Goal: Information Seeking & Learning: Learn about a topic

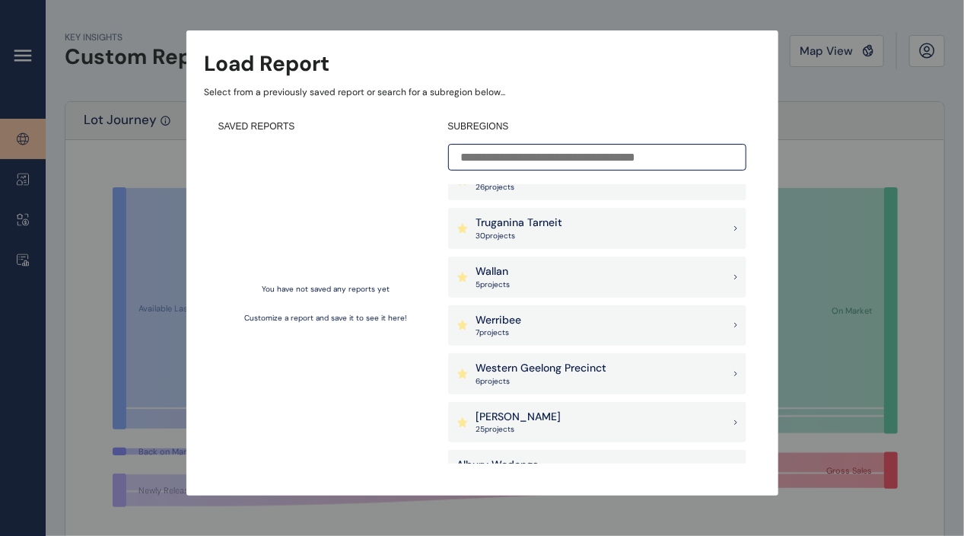
scroll to position [1369, 0]
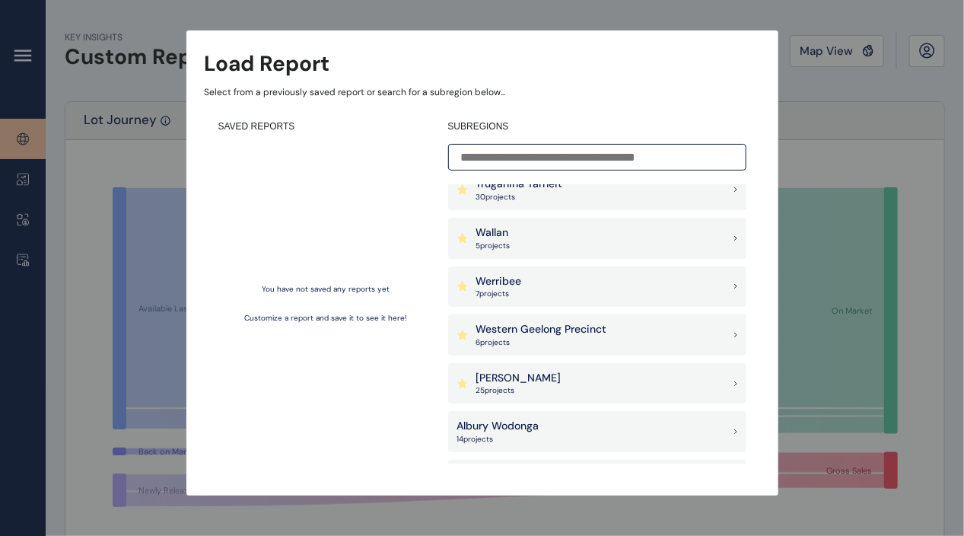
click at [526, 240] on div "Wallan 5 project s" at bounding box center [597, 238] width 298 height 41
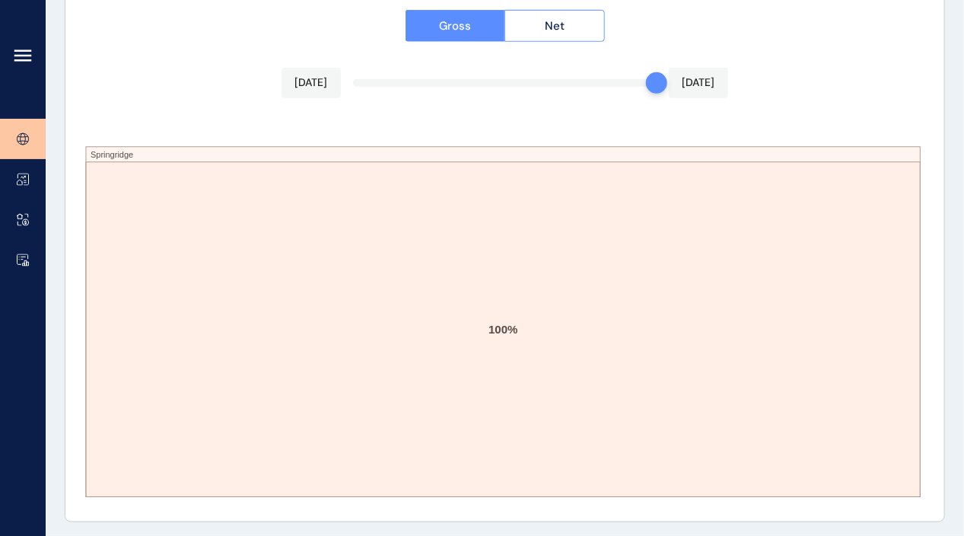
scroll to position [2663, 0]
click at [17, 250] on link at bounding box center [23, 260] width 46 height 40
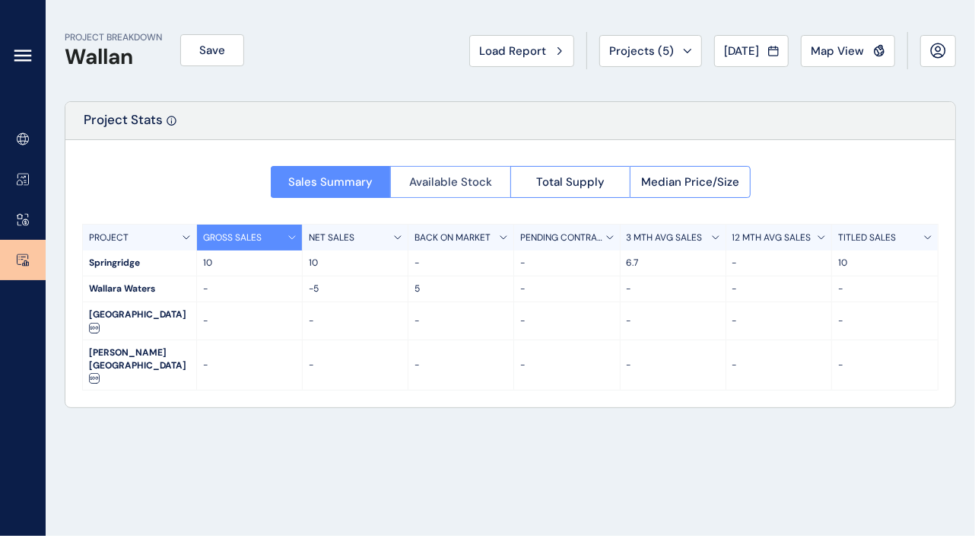
click at [445, 181] on span "Available Stock" at bounding box center [450, 181] width 83 height 15
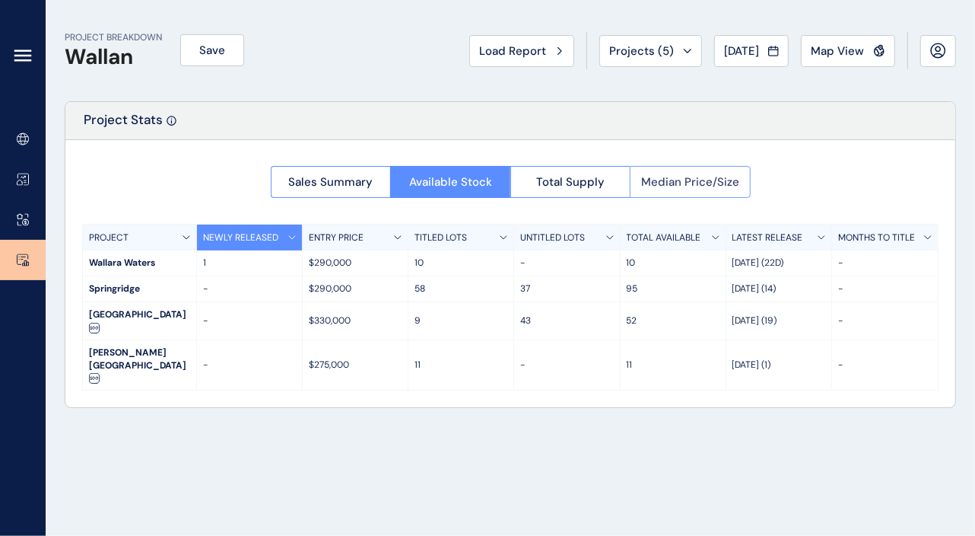
click at [720, 183] on span "Median Price/Size" at bounding box center [690, 181] width 98 height 15
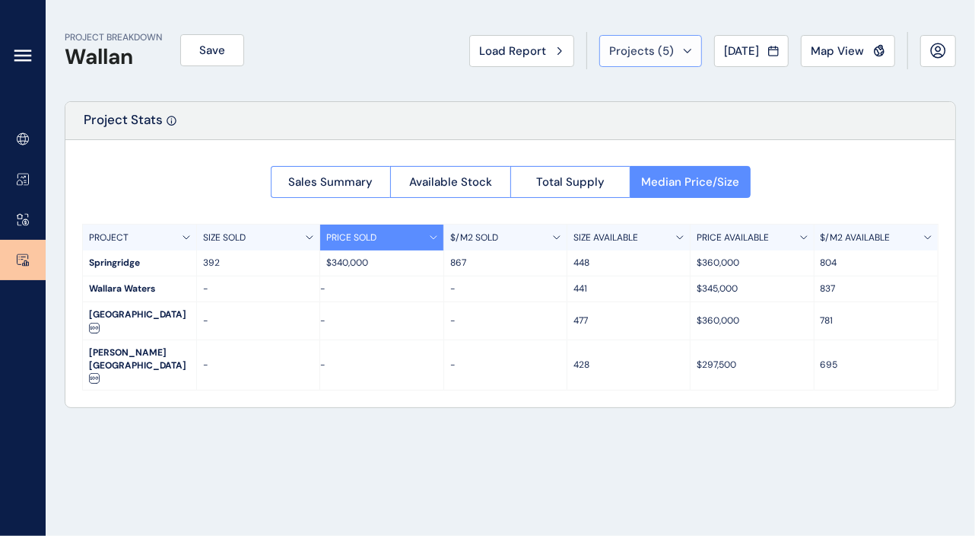
click at [663, 56] on span "Projects ( 5 )" at bounding box center [641, 50] width 65 height 15
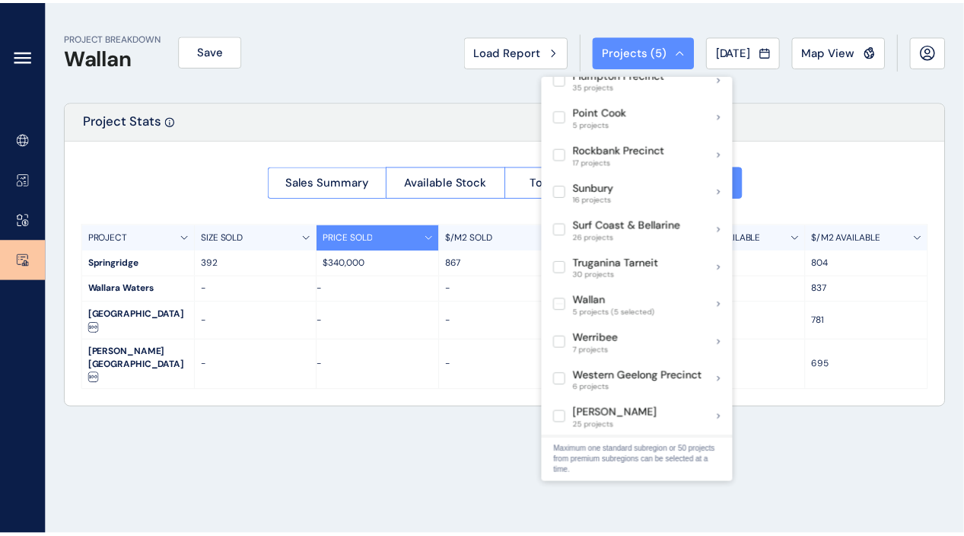
scroll to position [989, 0]
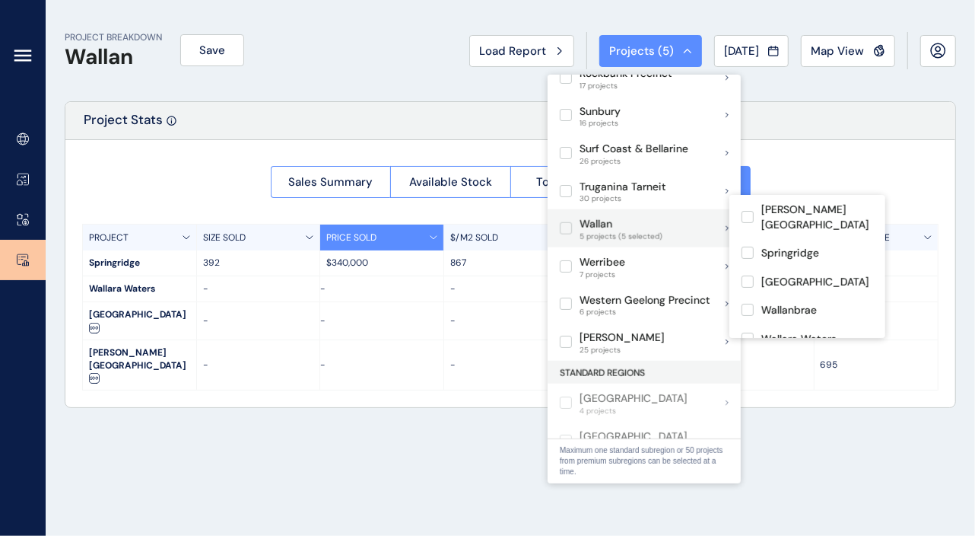
click at [566, 222] on label at bounding box center [566, 228] width 12 height 12
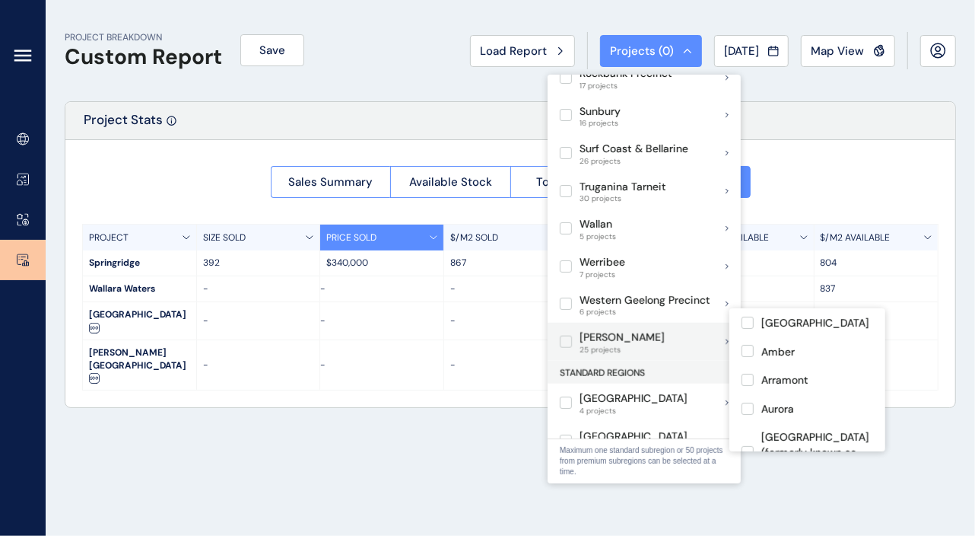
click at [571, 335] on label at bounding box center [566, 341] width 12 height 12
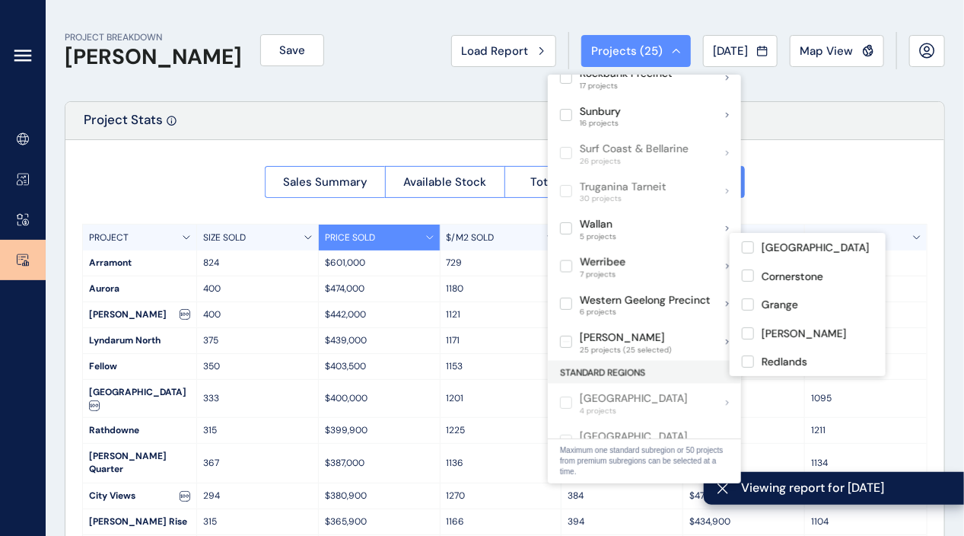
click at [825, 142] on div "Sales Summary Available Stock Total Supply Median Price/Size PROJECT SIZE SOLD …" at bounding box center [504, 371] width 879 height 463
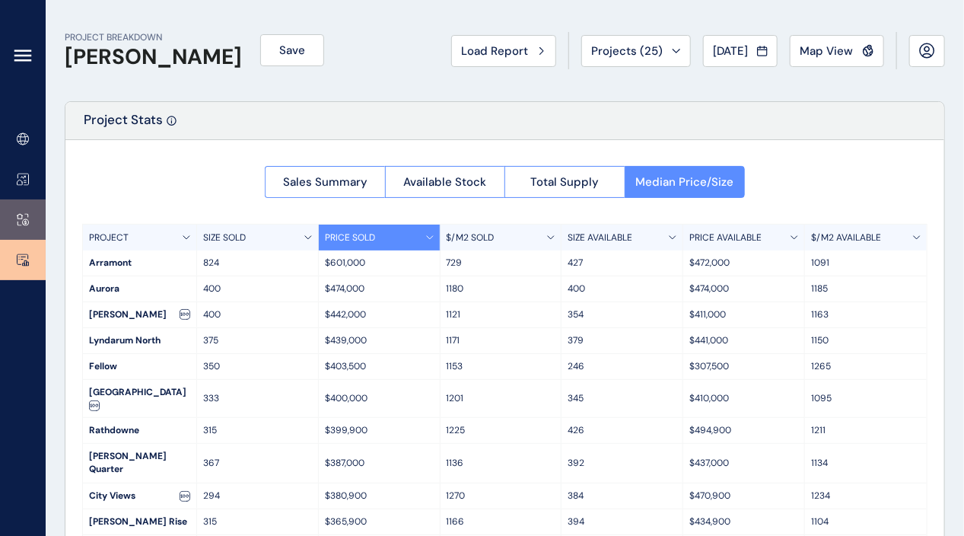
click at [29, 215] on link at bounding box center [23, 219] width 46 height 40
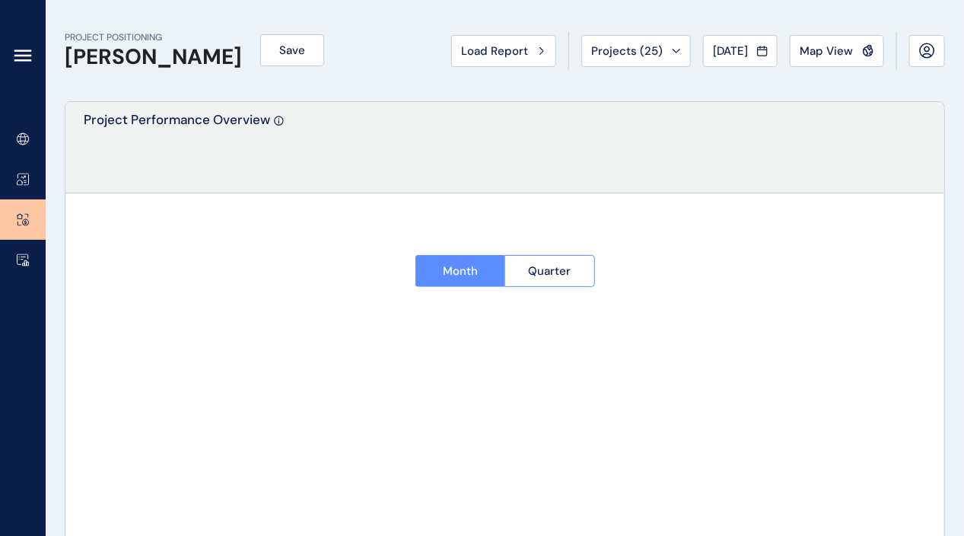
type input "******"
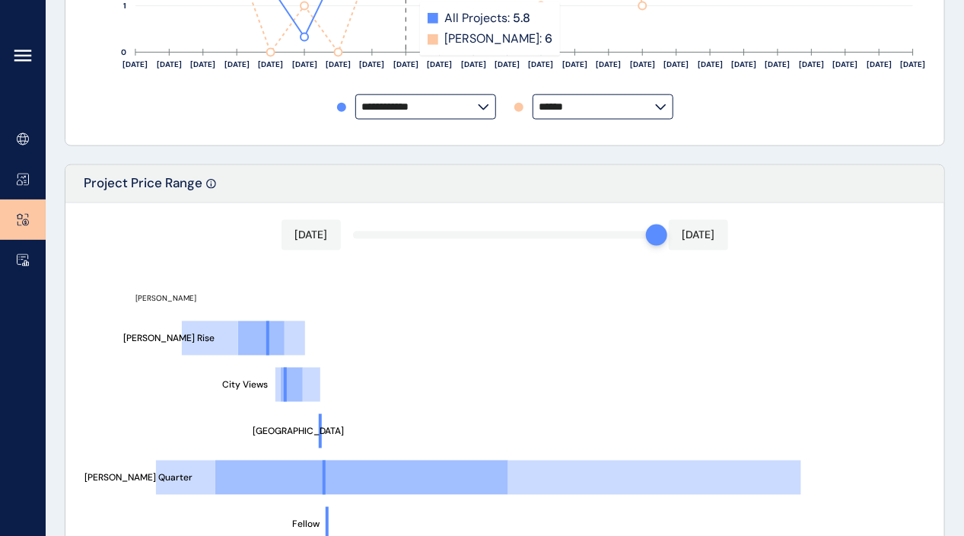
scroll to position [761, 0]
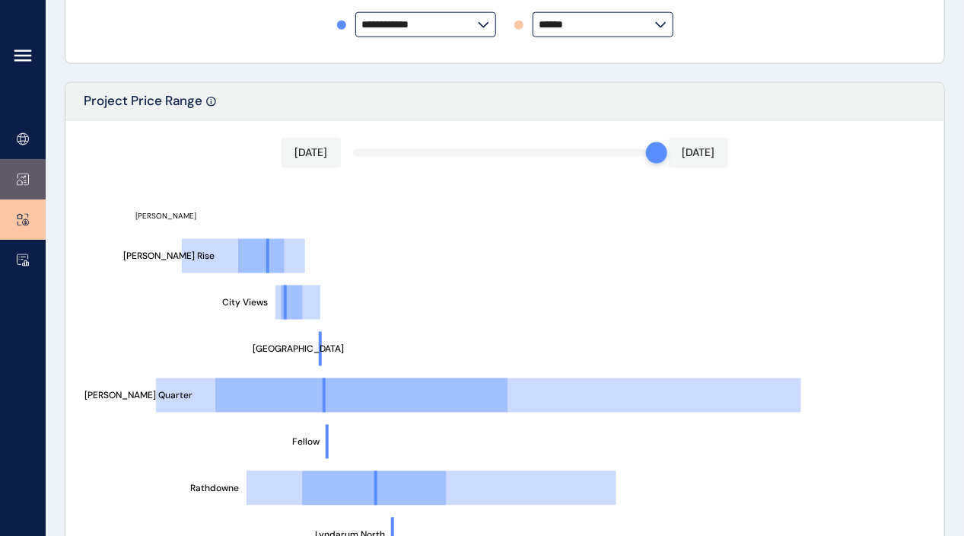
click at [31, 176] on link at bounding box center [23, 179] width 46 height 40
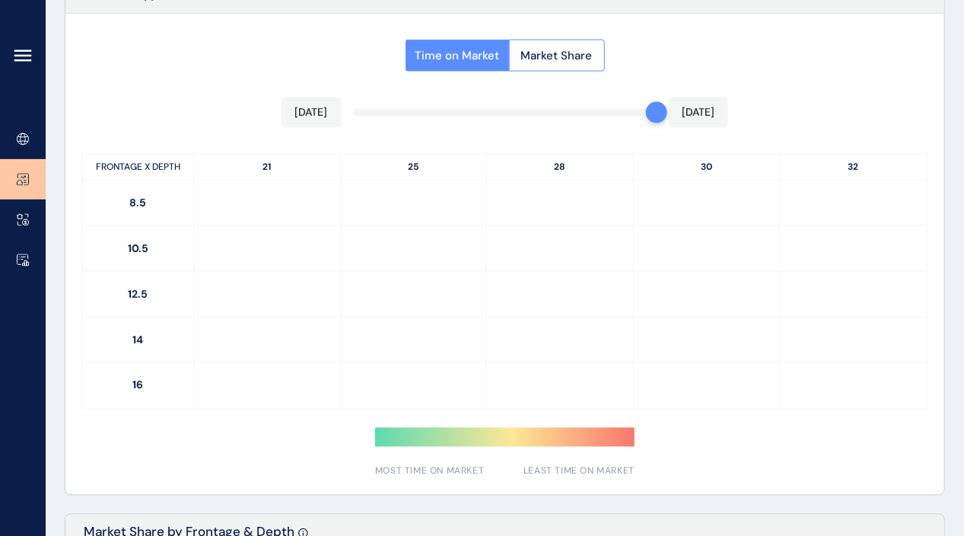
type input "**********"
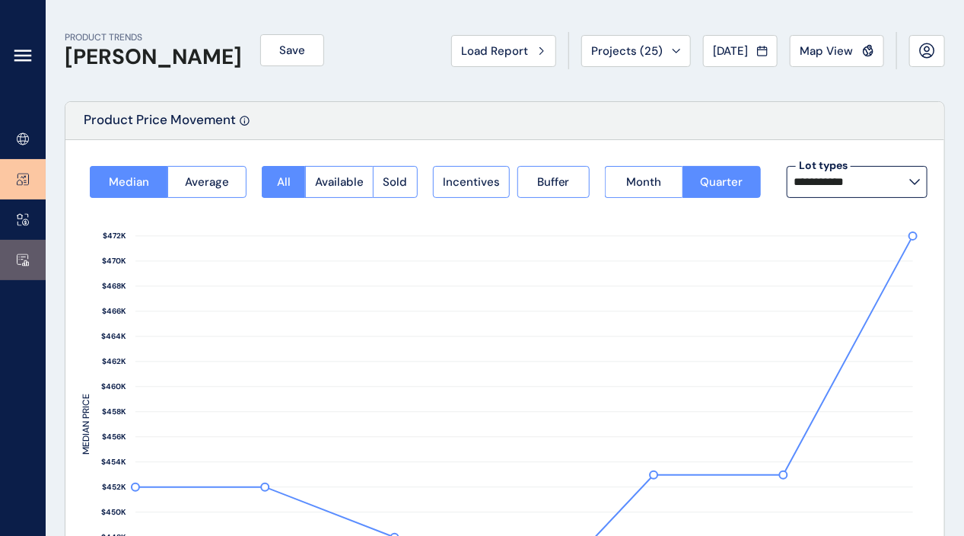
click at [11, 250] on link at bounding box center [23, 260] width 46 height 40
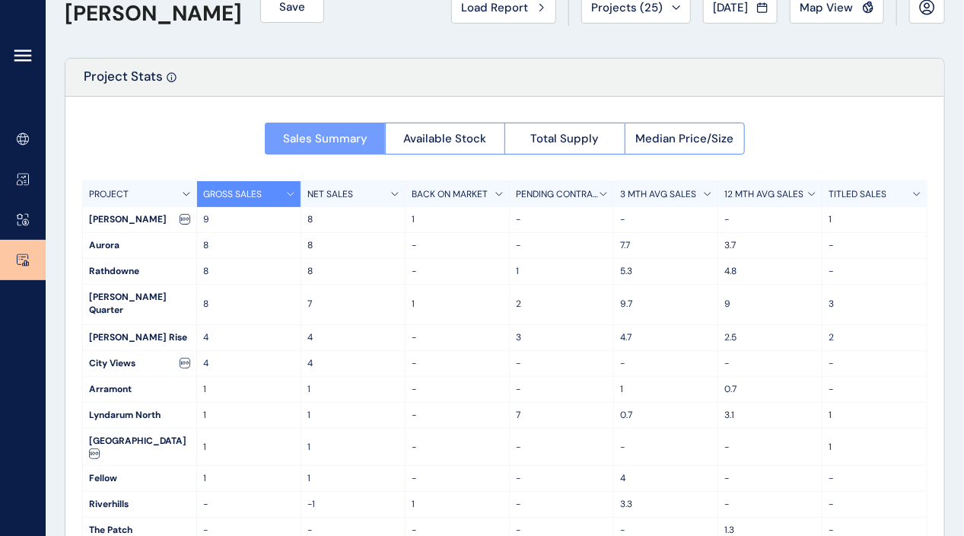
scroll to position [59, 0]
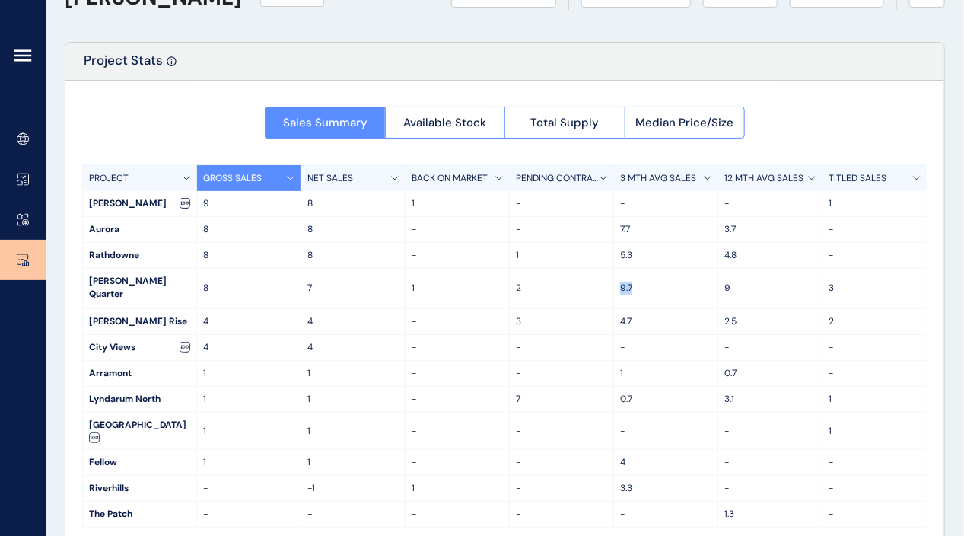
drag, startPoint x: 644, startPoint y: 280, endPoint x: 619, endPoint y: 278, distance: 24.4
click at [620, 281] on p "9.7" at bounding box center [665, 287] width 91 height 13
drag, startPoint x: 619, startPoint y: 278, endPoint x: 639, endPoint y: 281, distance: 19.9
click at [639, 281] on p "9.7" at bounding box center [665, 287] width 91 height 13
click at [316, 281] on p "7" at bounding box center [352, 287] width 91 height 13
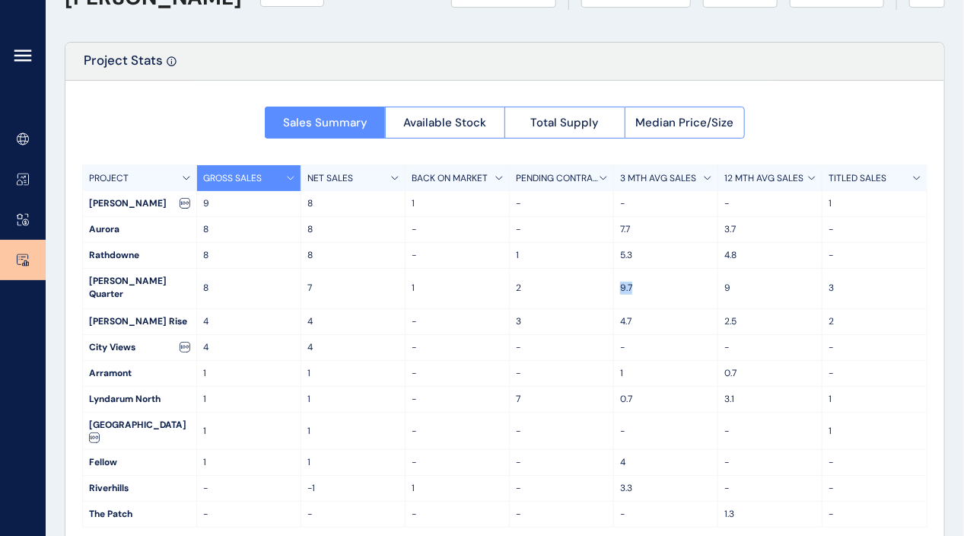
drag, startPoint x: 639, startPoint y: 278, endPoint x: 509, endPoint y: 280, distance: 130.1
click at [509, 280] on div "[PERSON_NAME] Quarter 8 7 1 2 9.7 9 3" at bounding box center [505, 289] width 844 height 40
drag, startPoint x: 642, startPoint y: 225, endPoint x: 615, endPoint y: 225, distance: 27.4
click at [615, 225] on div "7.7" at bounding box center [666, 229] width 104 height 25
drag, startPoint x: 615, startPoint y: 225, endPoint x: 649, endPoint y: 229, distance: 34.4
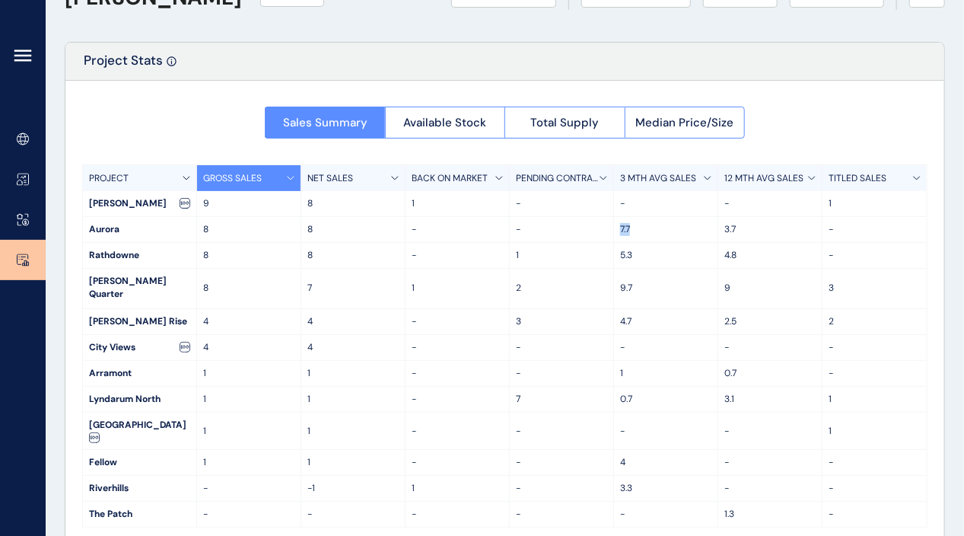
click at [649, 229] on p "7.7" at bounding box center [665, 229] width 91 height 13
click at [641, 229] on p "7.7" at bounding box center [665, 229] width 91 height 13
drag, startPoint x: 641, startPoint y: 229, endPoint x: 618, endPoint y: 229, distance: 22.8
click at [618, 229] on div "7.7" at bounding box center [666, 229] width 104 height 25
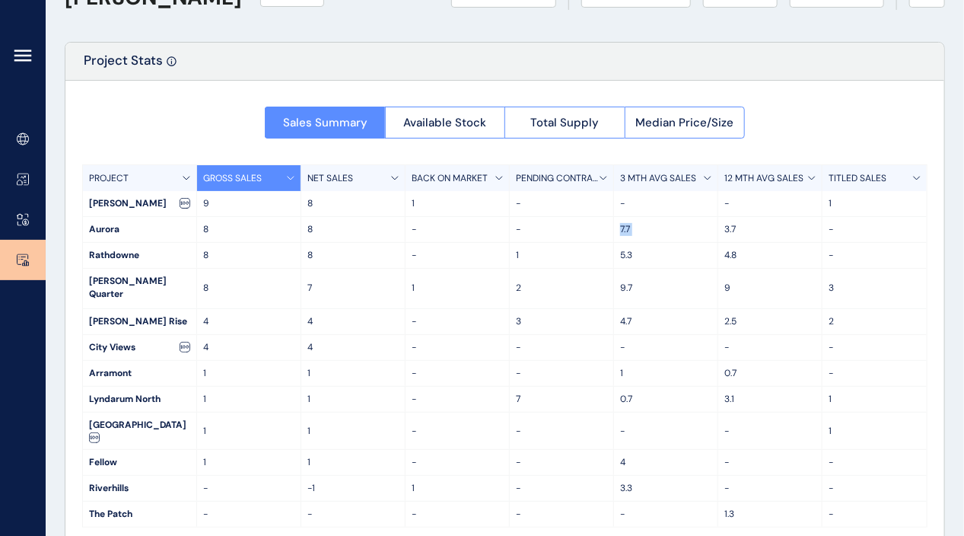
drag, startPoint x: 618, startPoint y: 229, endPoint x: 648, endPoint y: 229, distance: 30.4
click at [648, 229] on p "7.7" at bounding box center [665, 229] width 91 height 13
drag, startPoint x: 643, startPoint y: 229, endPoint x: 616, endPoint y: 227, distance: 26.7
click at [616, 227] on div "7.7" at bounding box center [666, 229] width 104 height 25
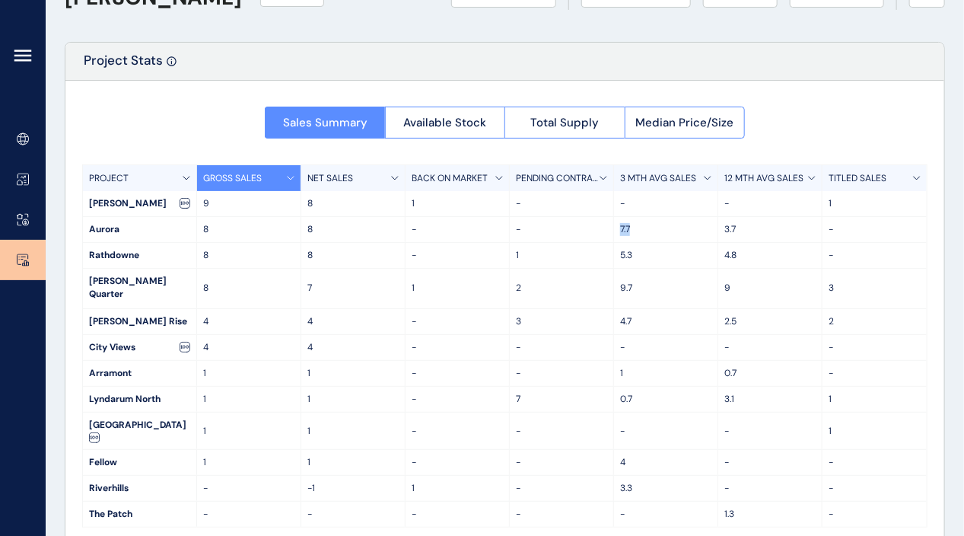
drag, startPoint x: 616, startPoint y: 227, endPoint x: 655, endPoint y: 221, distance: 39.2
click at [655, 221] on div "7.7" at bounding box center [666, 229] width 104 height 25
click at [834, 145] on div "Sales Summary Available Stock Total Supply Median Price/Size PROJECT GROSS SALE…" at bounding box center [504, 312] width 879 height 463
click at [703, 122] on span "Median Price/Size" at bounding box center [684, 122] width 98 height 15
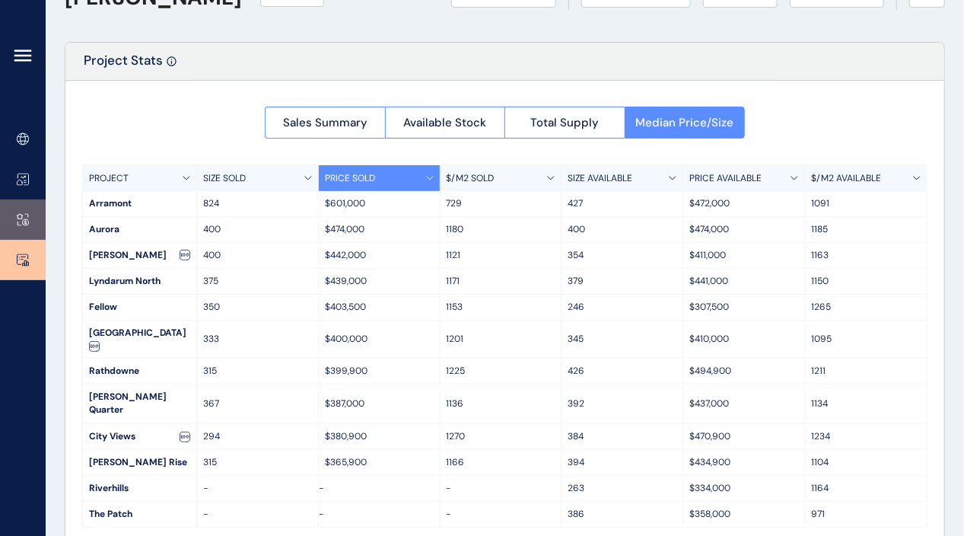
click at [18, 213] on icon at bounding box center [23, 219] width 12 height 13
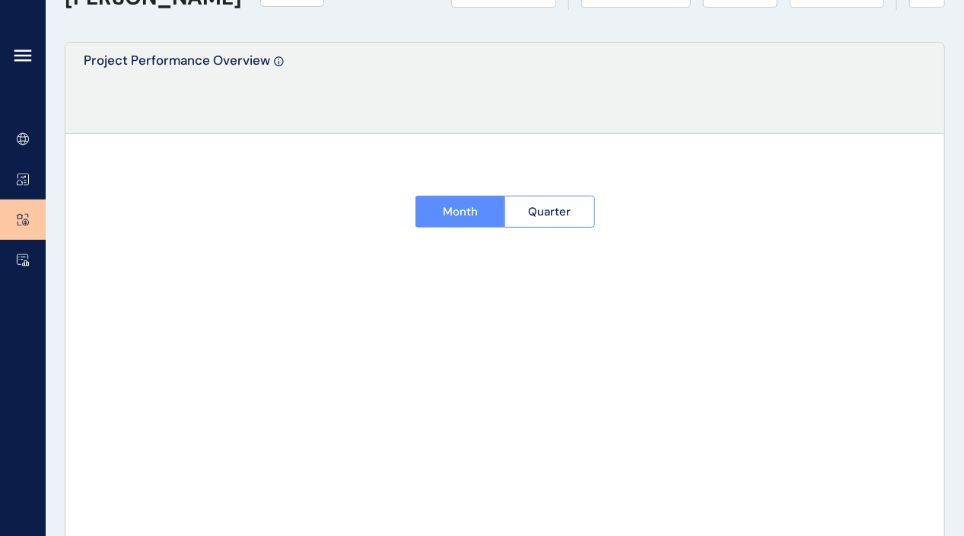
type input "******"
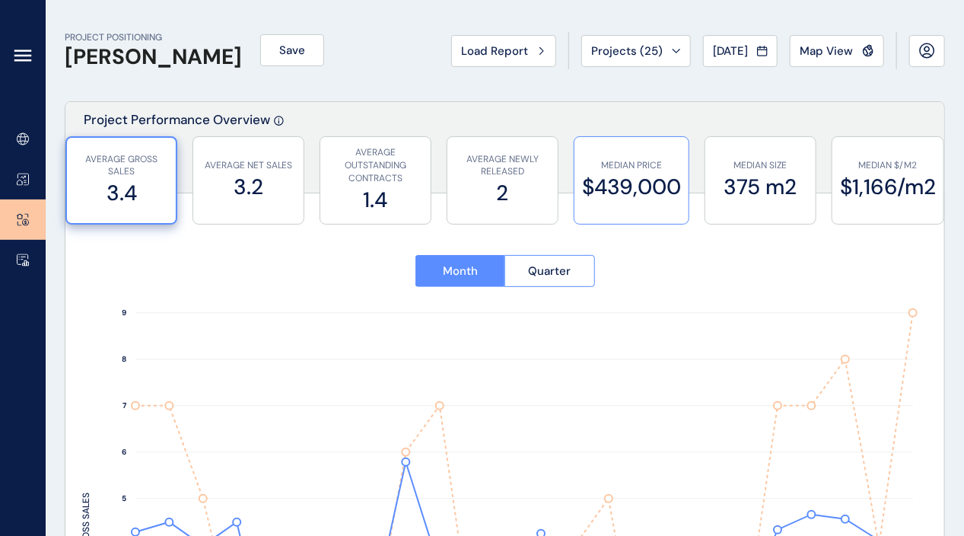
click at [607, 173] on label "$439,000" at bounding box center [631, 187] width 99 height 30
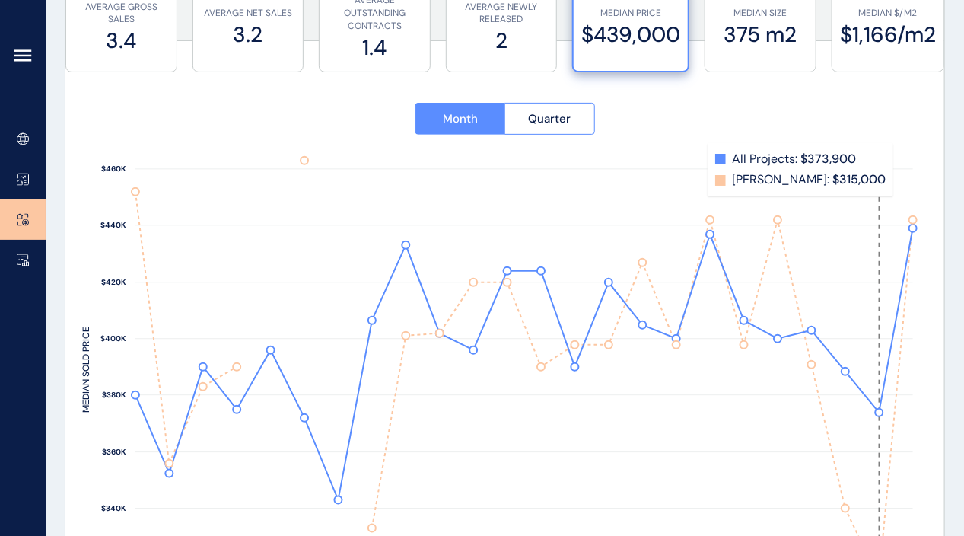
scroll to position [228, 0]
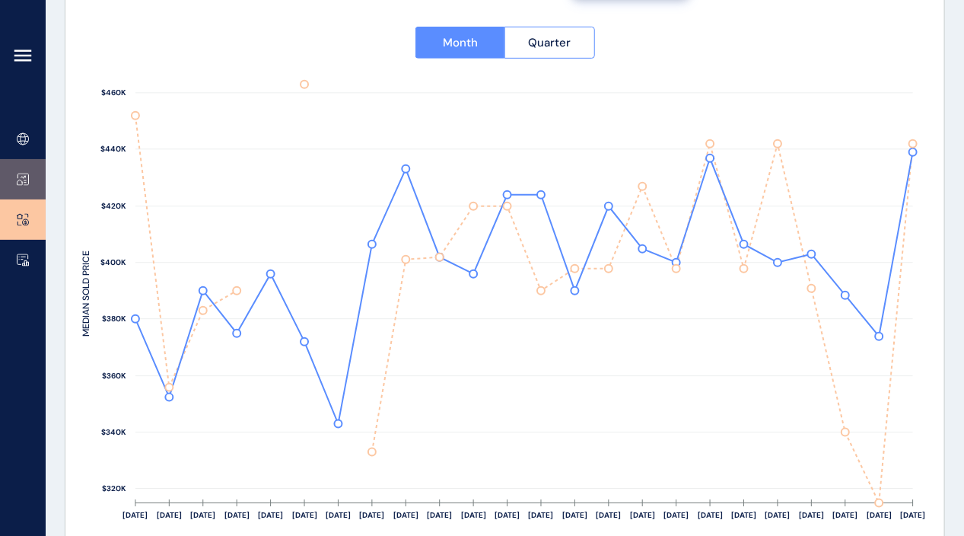
click at [30, 186] on link at bounding box center [23, 179] width 46 height 40
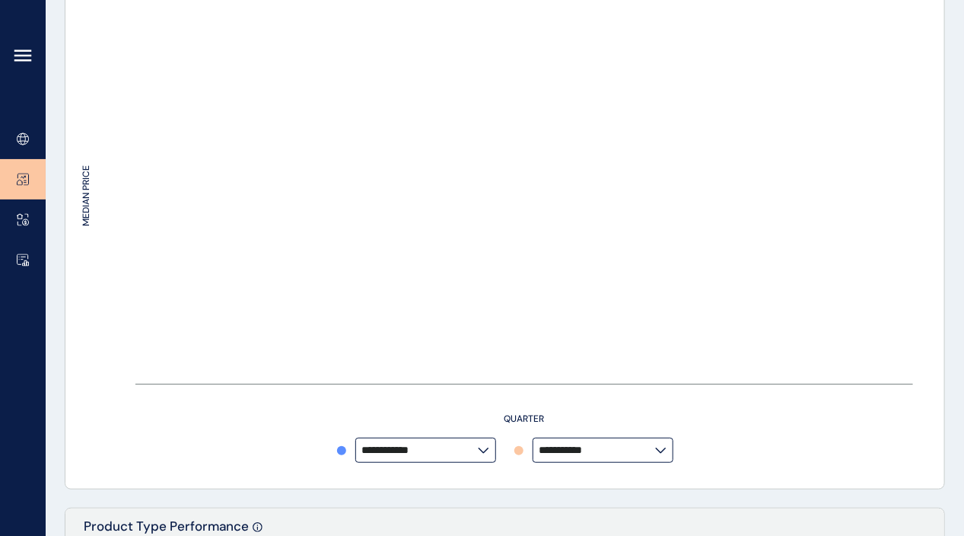
type input "**********"
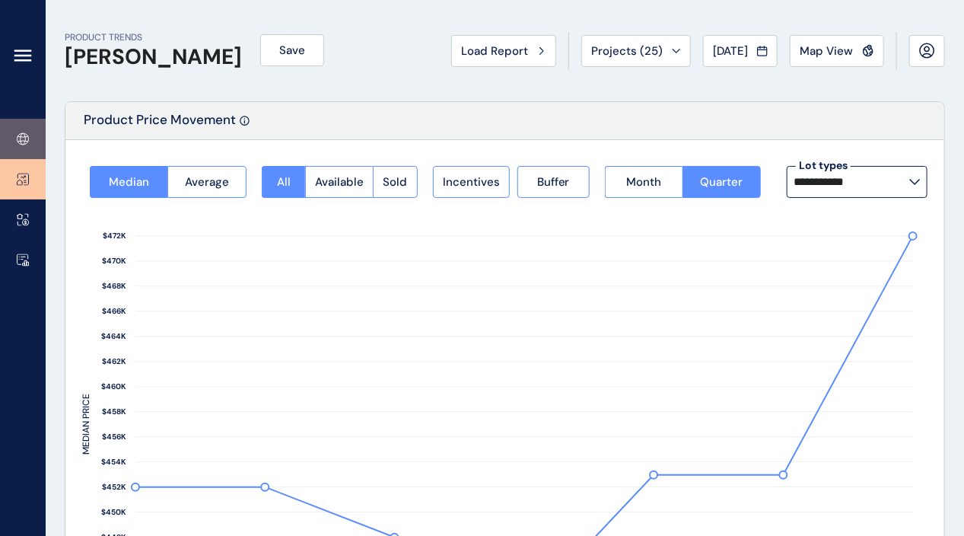
click at [31, 135] on link at bounding box center [23, 139] width 46 height 40
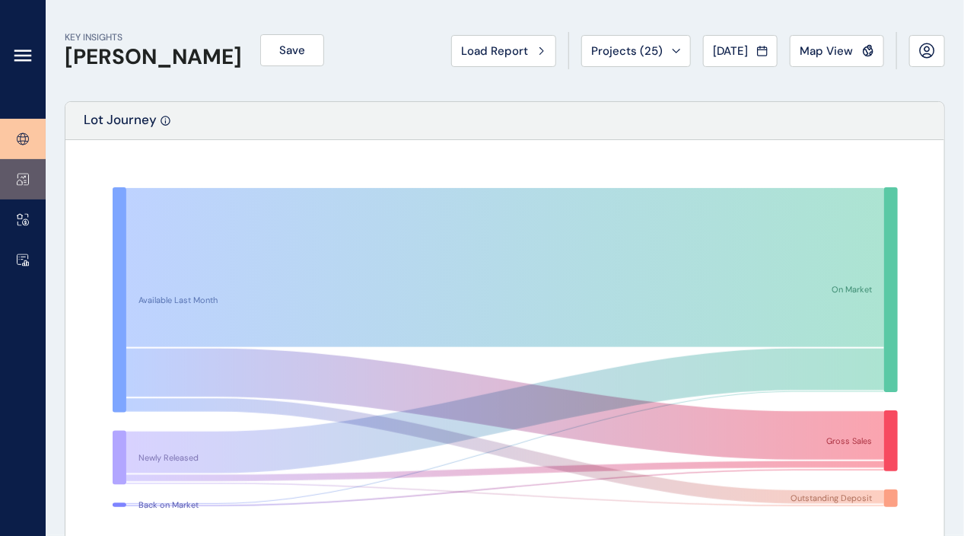
click at [30, 180] on link at bounding box center [23, 179] width 46 height 40
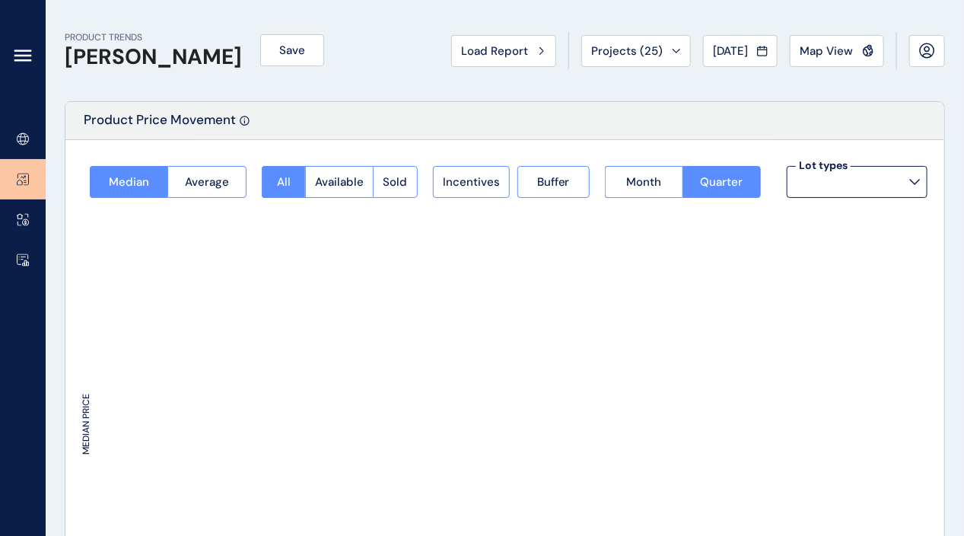
type input "**********"
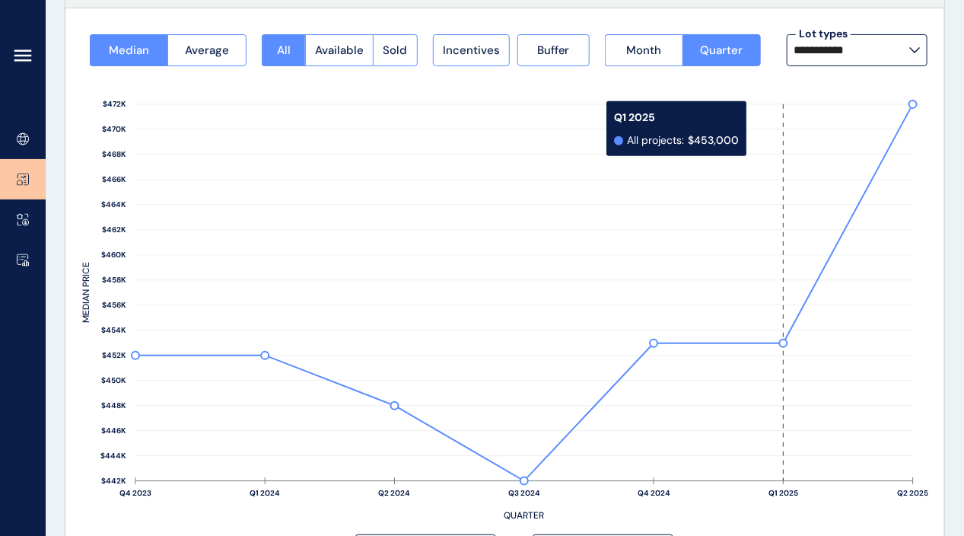
scroll to position [152, 0]
